Goal: Navigation & Orientation: Find specific page/section

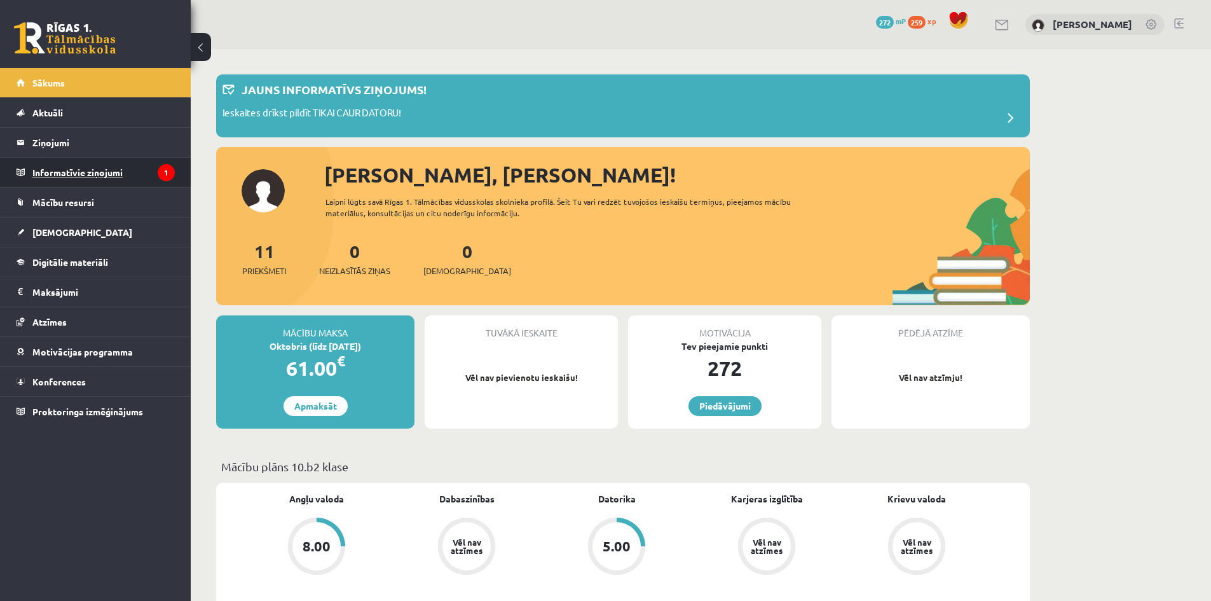
click at [149, 172] on legend "Informatīvie ziņojumi 1" at bounding box center [103, 172] width 142 height 29
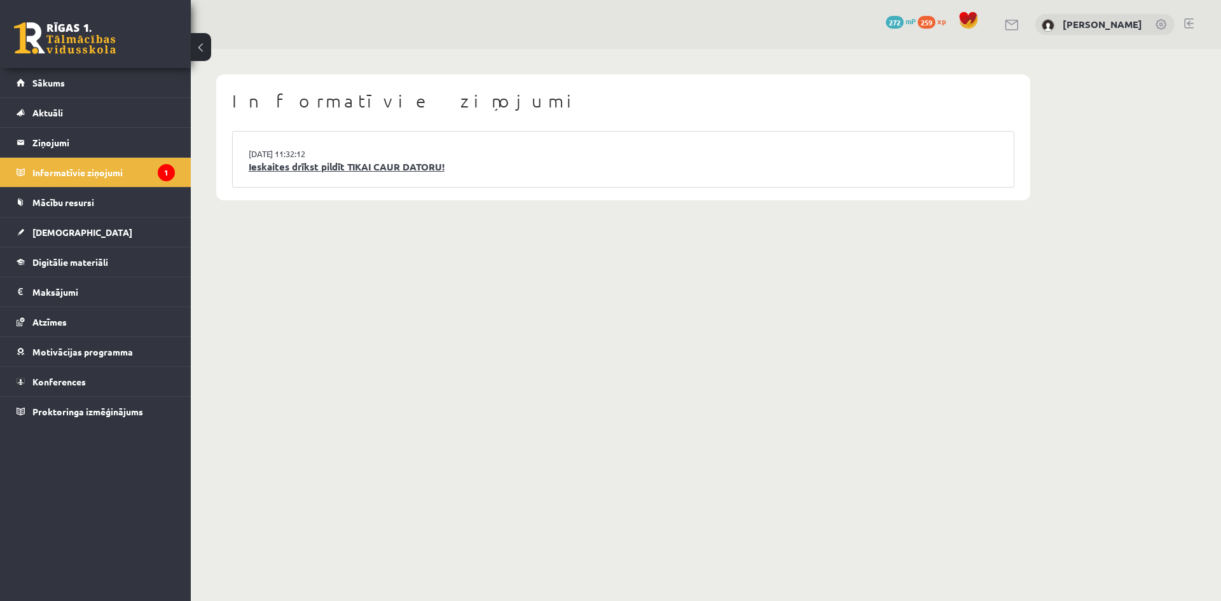
click at [431, 165] on link "Ieskaites drīkst pildīt TIKAI CAUR DATORU!" at bounding box center [623, 167] width 749 height 15
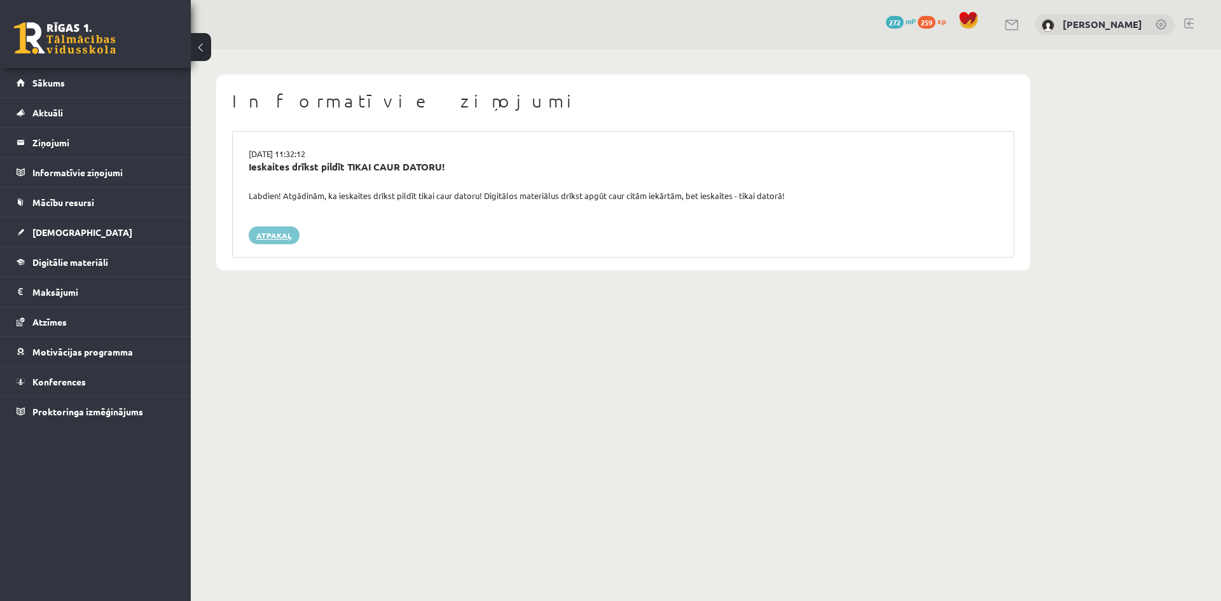
click at [270, 234] on link "Atpakaļ" at bounding box center [274, 235] width 51 height 18
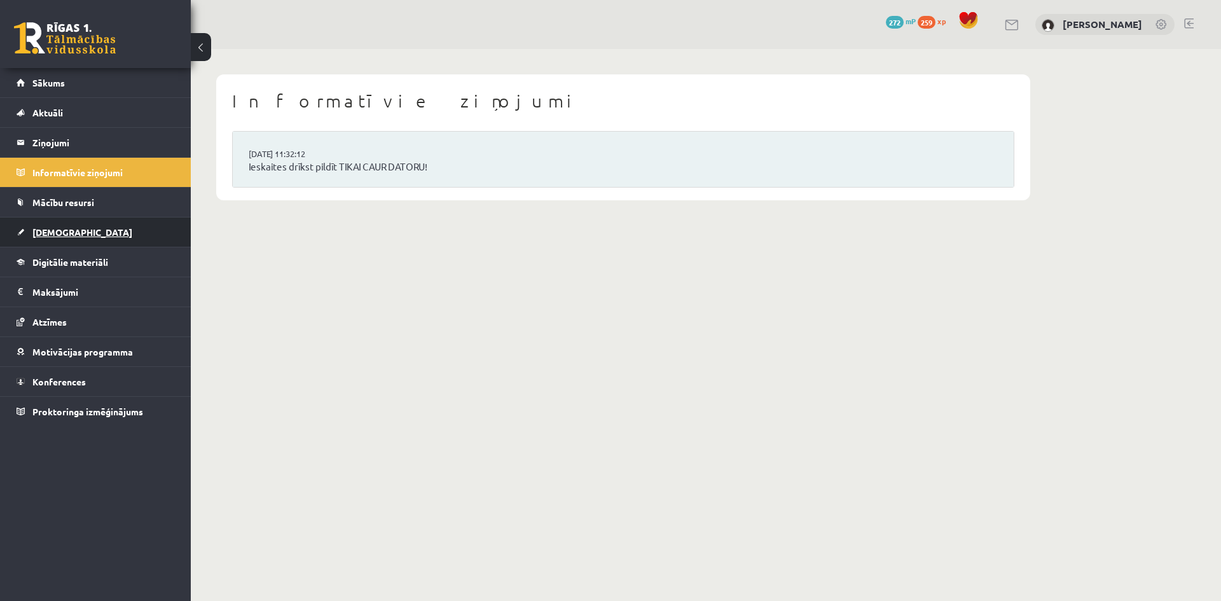
click at [134, 235] on link "[DEMOGRAPHIC_DATA]" at bounding box center [96, 231] width 158 height 29
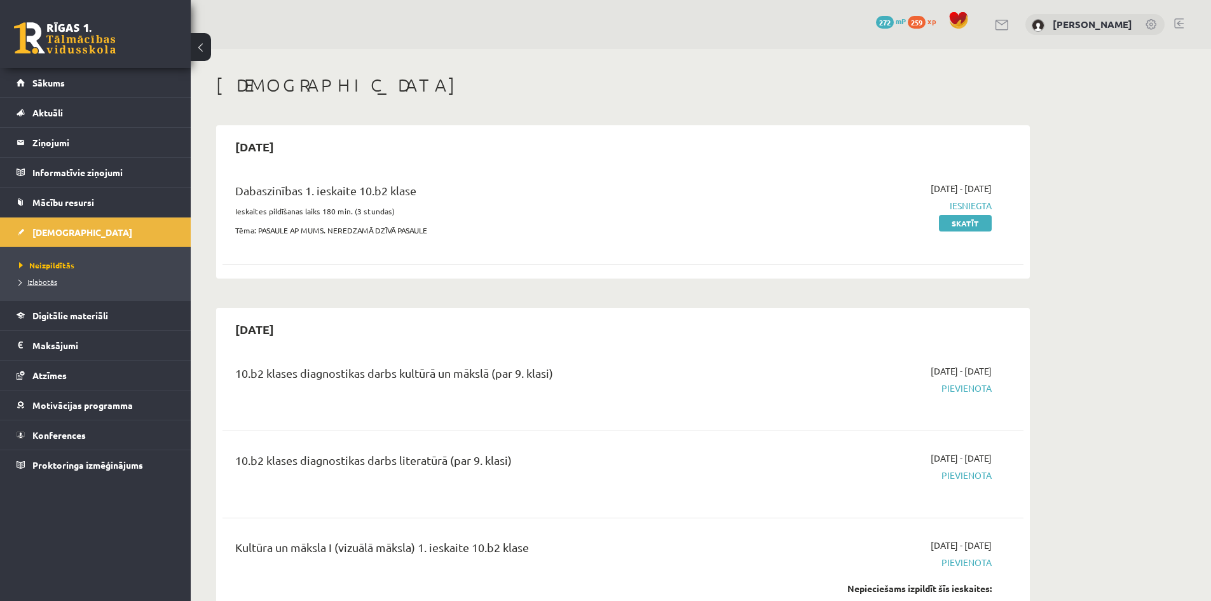
click at [50, 278] on span "Izlabotās" at bounding box center [38, 282] width 38 height 10
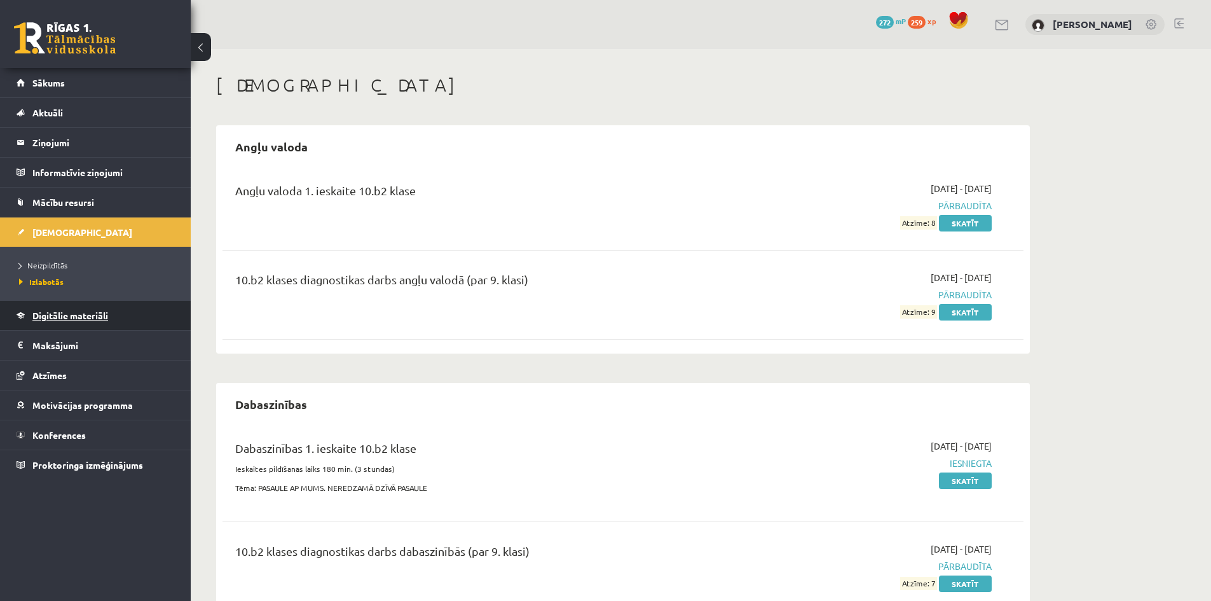
click at [72, 310] on link "Digitālie materiāli" at bounding box center [96, 315] width 158 height 29
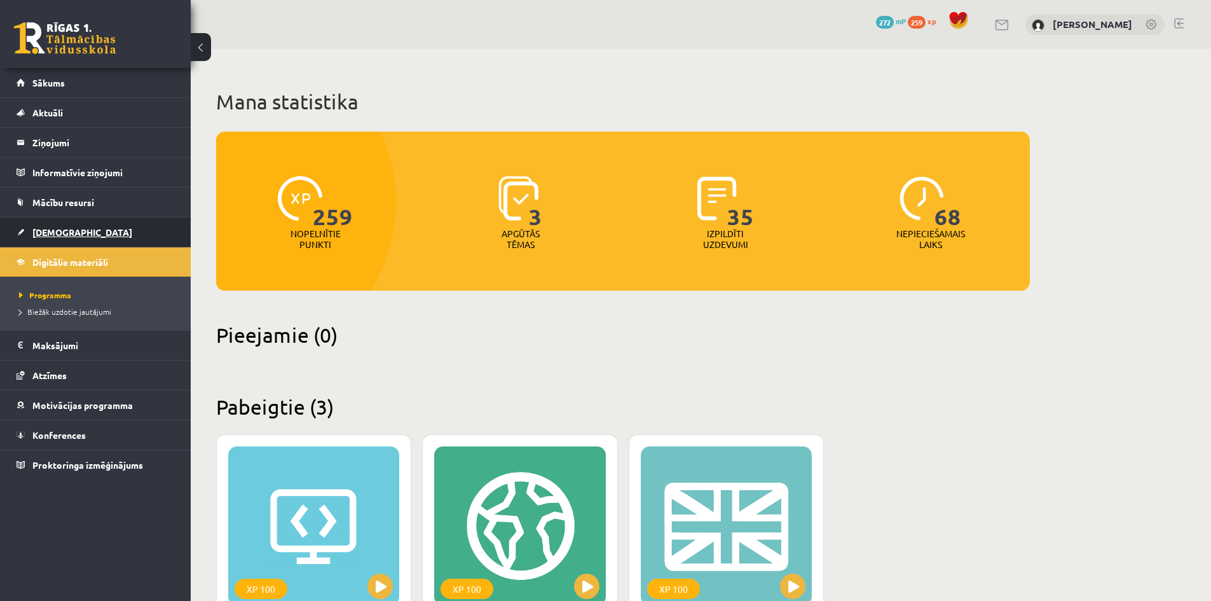
click at [69, 233] on span "[DEMOGRAPHIC_DATA]" at bounding box center [82, 231] width 100 height 11
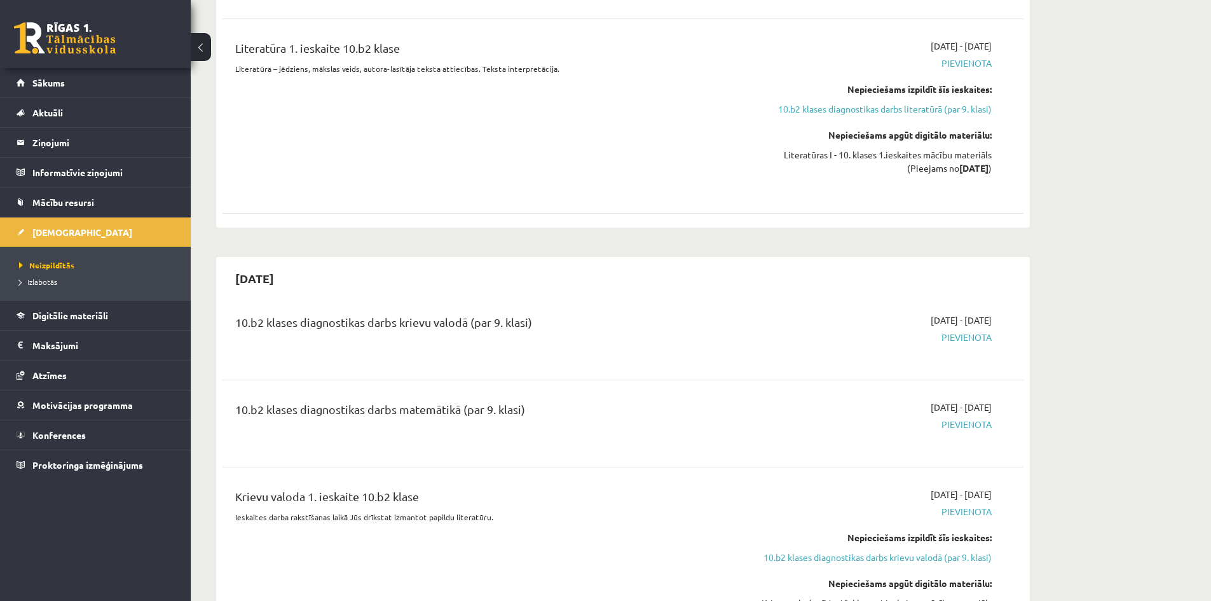
scroll to position [572, 0]
